Goal: Information Seeking & Learning: Learn about a topic

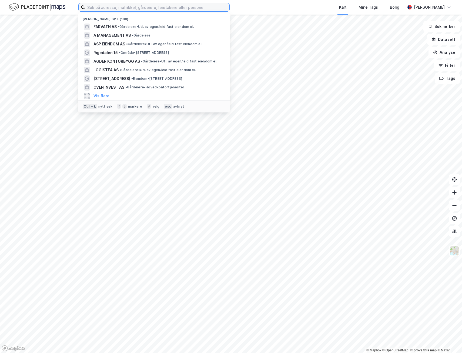
click at [123, 8] on input at bounding box center [157, 7] width 144 height 8
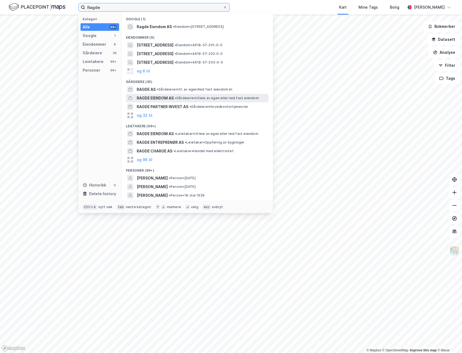
type input "Ragde"
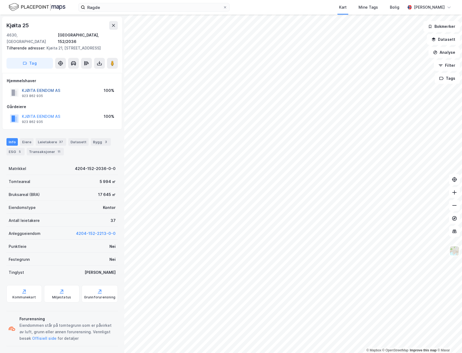
click at [0, 0] on button "KJØITA EIENDOM AS" at bounding box center [0, 0] width 0 height 0
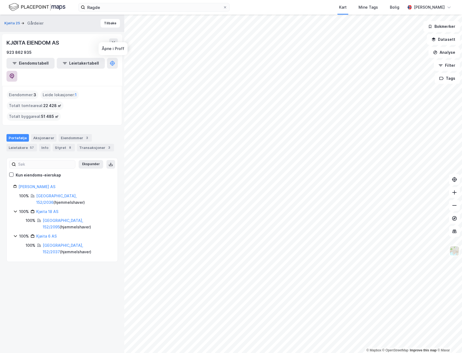
click at [14, 73] on icon at bounding box center [12, 75] width 5 height 5
click at [114, 26] on button "Tilbake" at bounding box center [109, 23] width 19 height 9
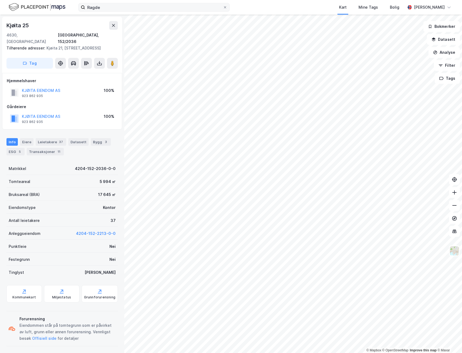
click at [223, 7] on span at bounding box center [225, 7] width 4 height 4
click at [223, 7] on input "Ragde" at bounding box center [154, 7] width 138 height 8
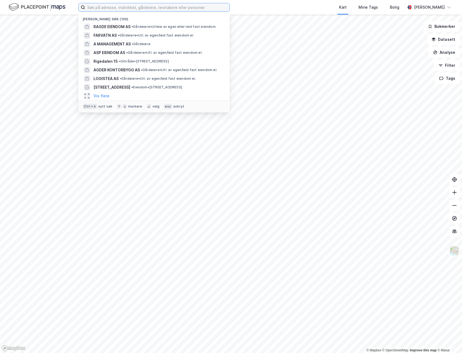
paste input "Jkm Holding AS"
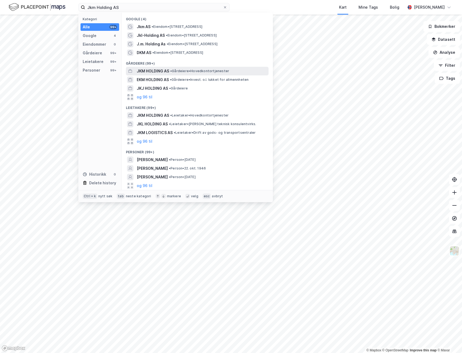
click at [158, 71] on span "JKM HOLDING AS" at bounding box center [153, 71] width 32 height 6
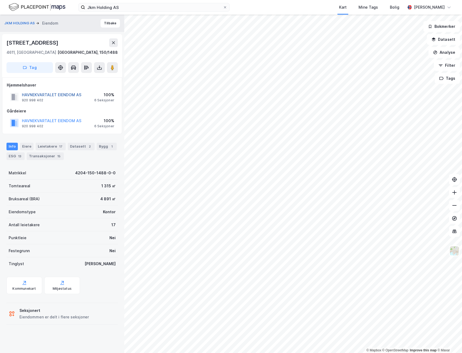
click at [0, 0] on button "HAVNEKVARTALET EIENDOM AS" at bounding box center [0, 0] width 0 height 0
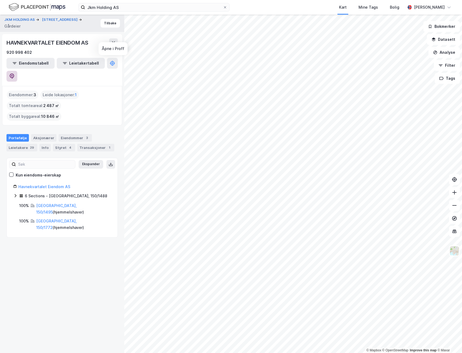
click at [17, 71] on button at bounding box center [11, 76] width 11 height 11
click at [16, 193] on icon at bounding box center [15, 195] width 4 height 4
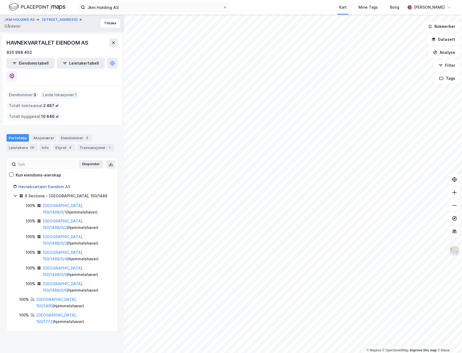
click at [26, 184] on link "Havnekvartalet Eiendom AS" at bounding box center [44, 186] width 52 height 5
click at [17, 71] on button at bounding box center [11, 76] width 11 height 11
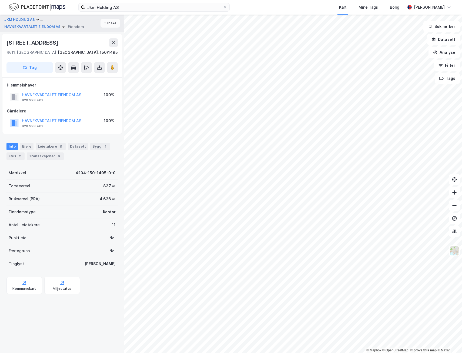
click at [105, 23] on button "Tilbake" at bounding box center [109, 23] width 19 height 9
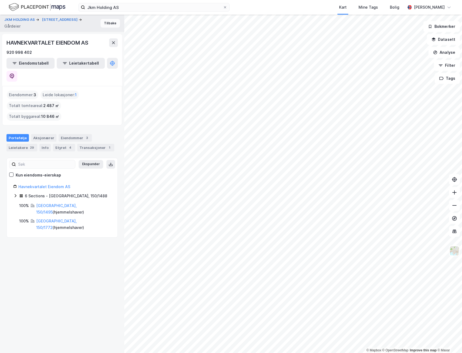
click at [100, 25] on button "Tilbake" at bounding box center [109, 23] width 19 height 9
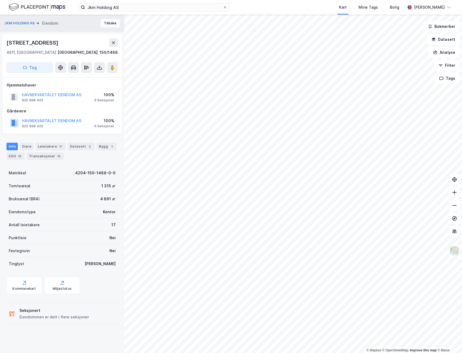
click at [110, 24] on button "Tilbake" at bounding box center [109, 23] width 19 height 9
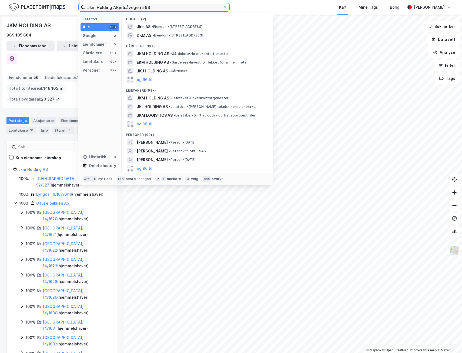
click at [152, 9] on input "Jkm Holding AKjetsåvegen 56S" at bounding box center [154, 7] width 138 height 8
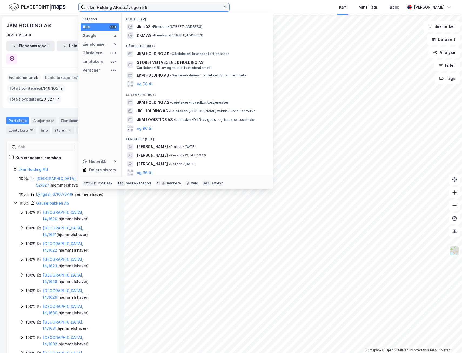
click at [115, 7] on input "Jkm Holding AKjetsåvegen 56" at bounding box center [154, 7] width 138 height 8
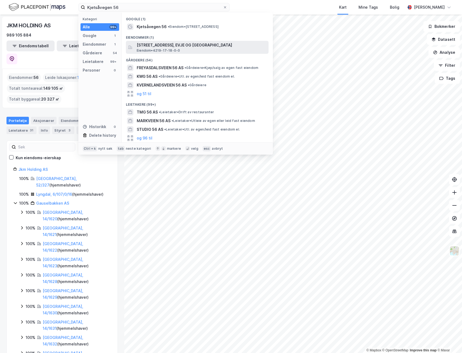
click at [153, 46] on span "[STREET_ADDRESS], EVJE OG [GEOGRAPHIC_DATA]" at bounding box center [202, 45] width 130 height 6
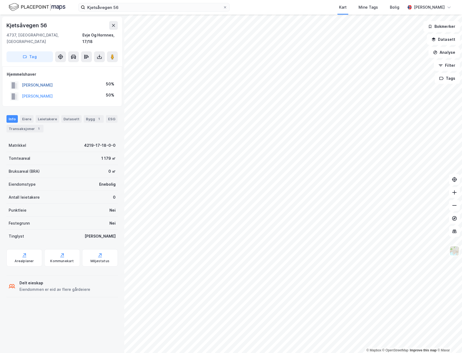
click at [0, 0] on button "[PERSON_NAME]" at bounding box center [0, 0] width 0 height 0
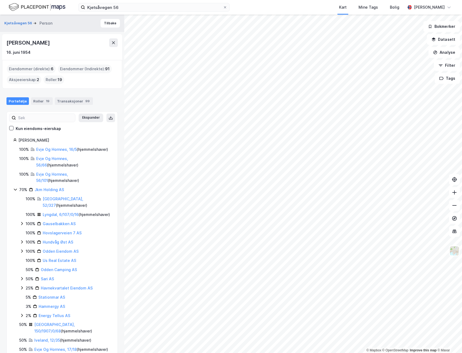
click at [290, 352] on html "Kjetsåvegen 56 Kart Mine Tags Bolig [PERSON_NAME] © Mapbox © OpenStreetMap Impr…" at bounding box center [231, 176] width 462 height 353
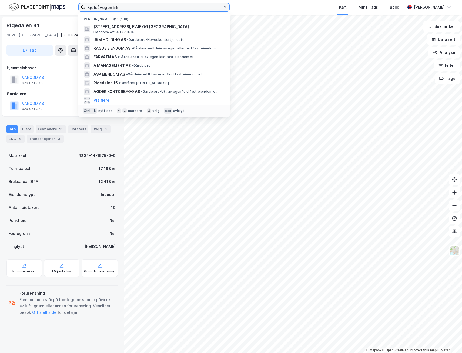
click at [132, 7] on input "Kjetsåvegen 56" at bounding box center [154, 7] width 138 height 8
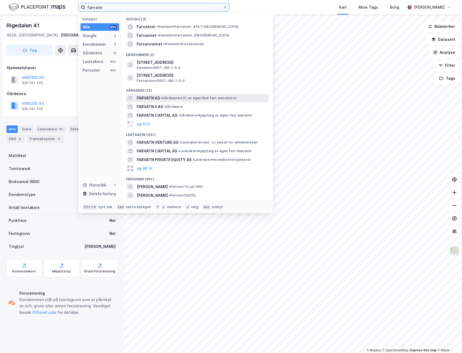
type input "farvatn"
